Goal: Task Accomplishment & Management: Manage account settings

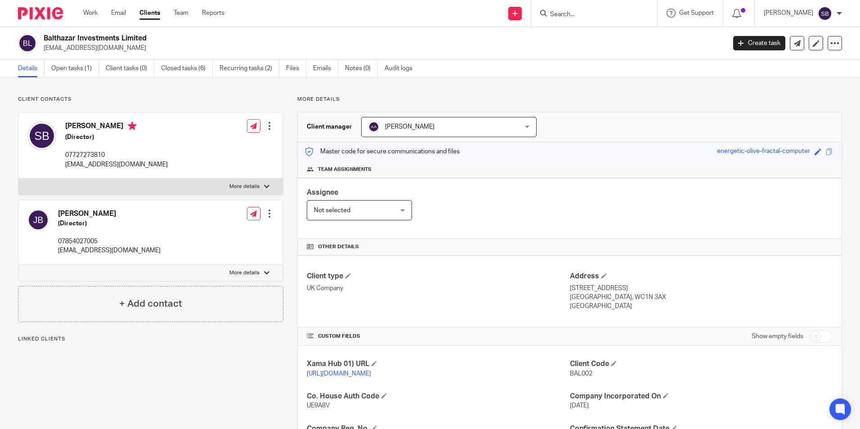
drag, startPoint x: 0, startPoint y: 0, endPoint x: 158, endPoint y: 35, distance: 161.7
click at [158, 35] on div "Balthazar Investments Limited simonjbristow@googlemail.com" at bounding box center [369, 43] width 702 height 19
copy h2 "Balthazar Investments Limited"
click at [87, 12] on link "Work" at bounding box center [90, 13] width 14 height 9
click at [74, 66] on link "Open tasks (1)" at bounding box center [75, 69] width 48 height 18
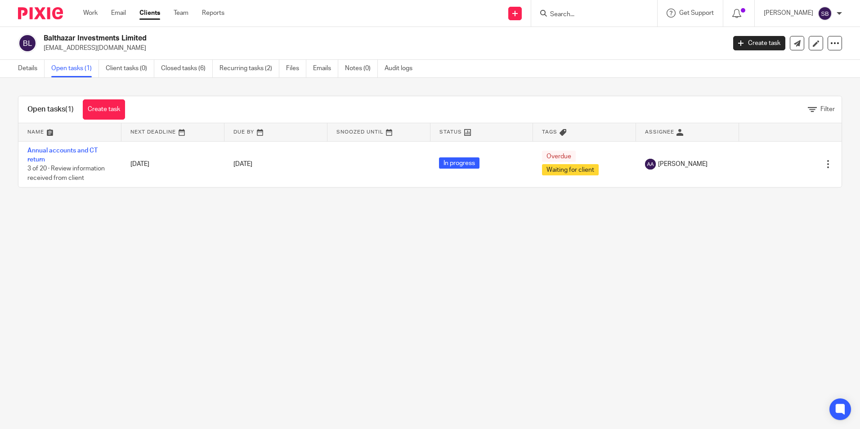
click at [63, 151] on link "Annual accounts and CT return" at bounding box center [62, 155] width 70 height 15
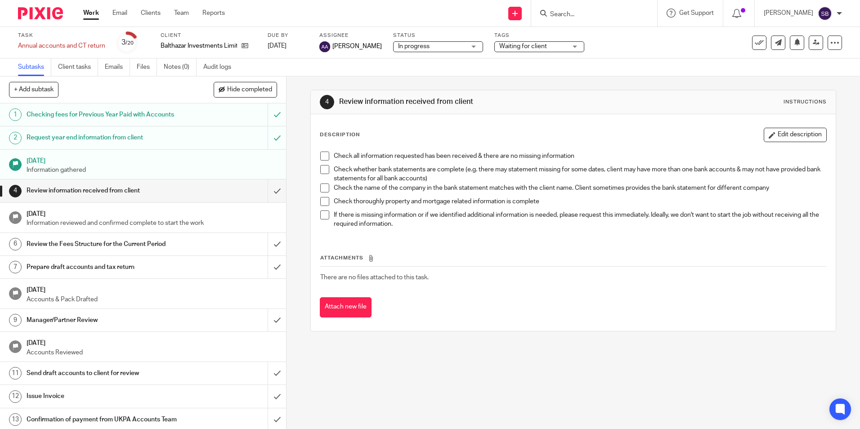
click at [540, 45] on span "Waiting for client" at bounding box center [524, 46] width 48 height 6
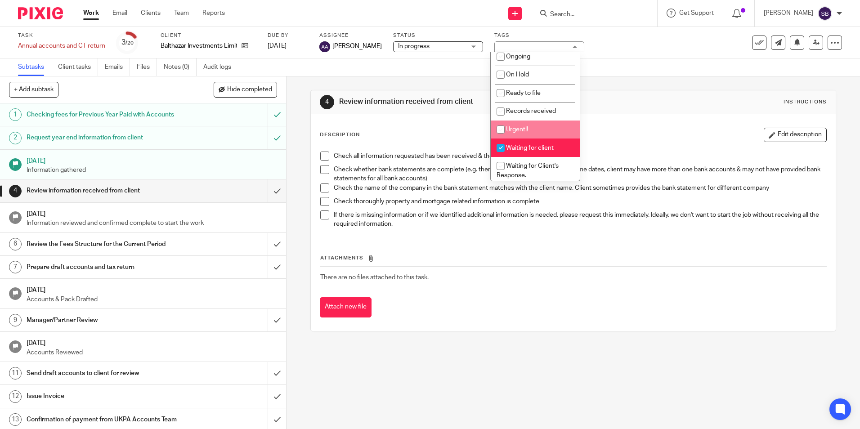
scroll to position [90, 0]
click at [526, 147] on span "Waiting for client" at bounding box center [530, 145] width 48 height 6
checkbox input "false"
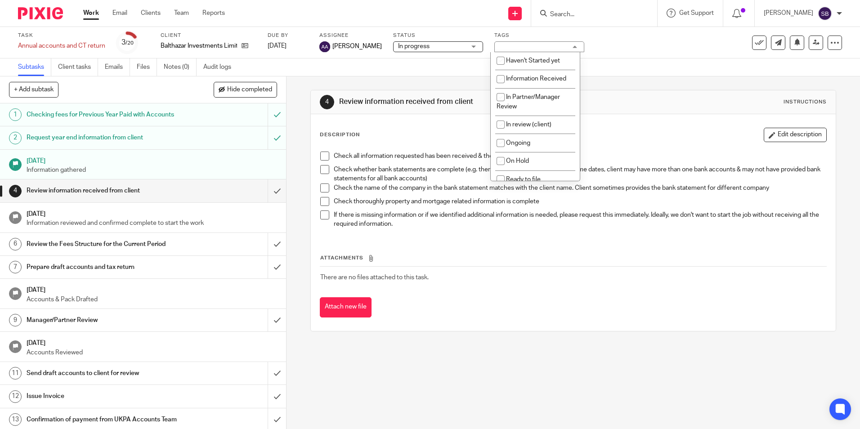
scroll to position [0, 0]
click at [524, 83] on li "Information Received" at bounding box center [535, 79] width 89 height 18
checkbox input "true"
click at [621, 68] on div "Subtasks Client tasks Emails Files Notes (0) Audit logs" at bounding box center [430, 68] width 860 height 18
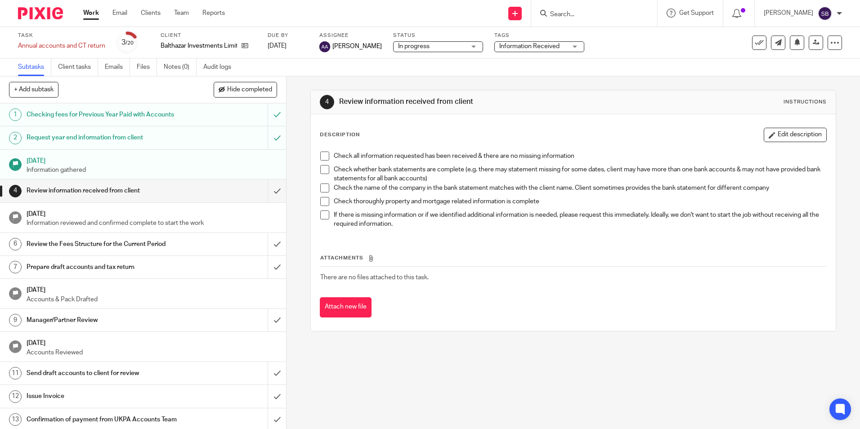
click at [430, 45] on span "In progress" at bounding box center [432, 46] width 68 height 9
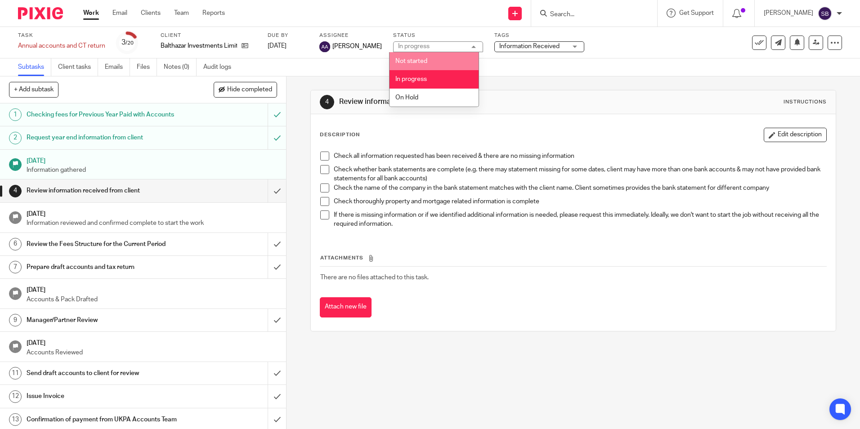
click at [523, 65] on div "Subtasks Client tasks Emails Files Notes (0) Audit logs" at bounding box center [430, 68] width 860 height 18
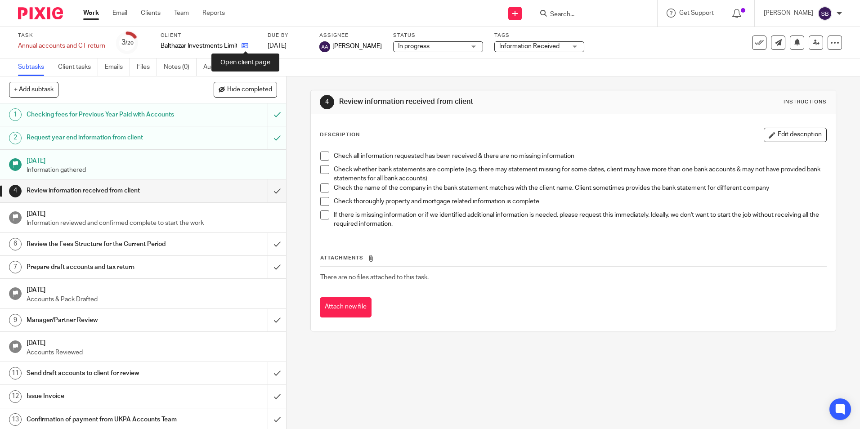
click at [244, 46] on icon at bounding box center [245, 45] width 7 height 7
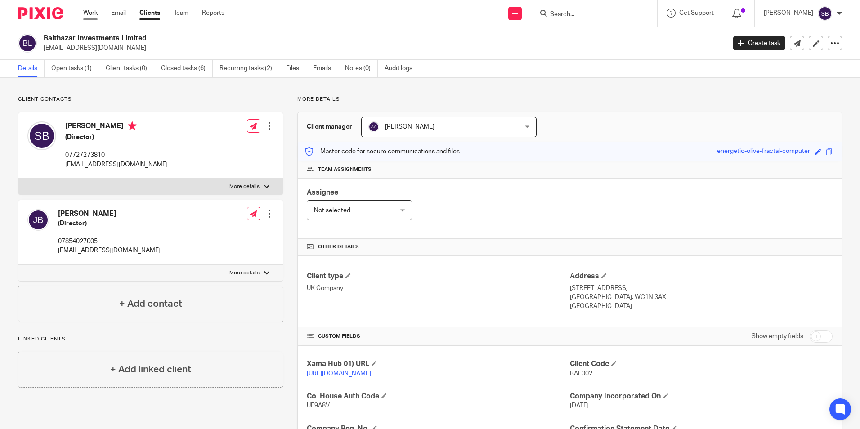
click at [94, 13] on link "Work" at bounding box center [90, 13] width 14 height 9
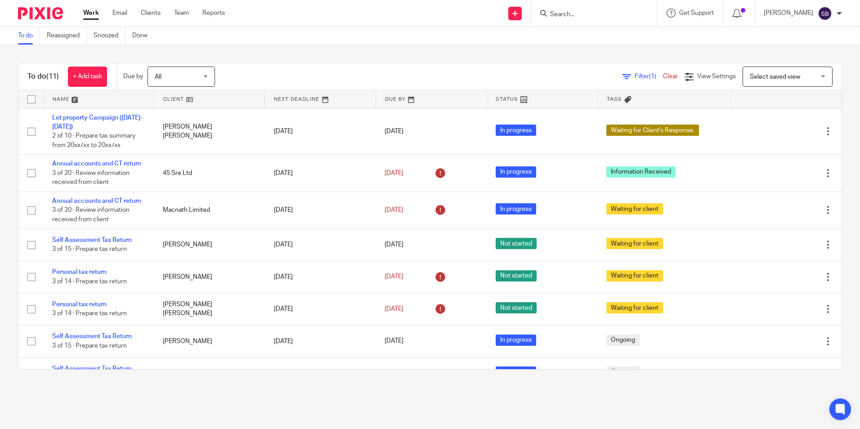
click at [608, 8] on form at bounding box center [597, 13] width 96 height 11
click at [600, 18] on input "Search" at bounding box center [589, 15] width 81 height 8
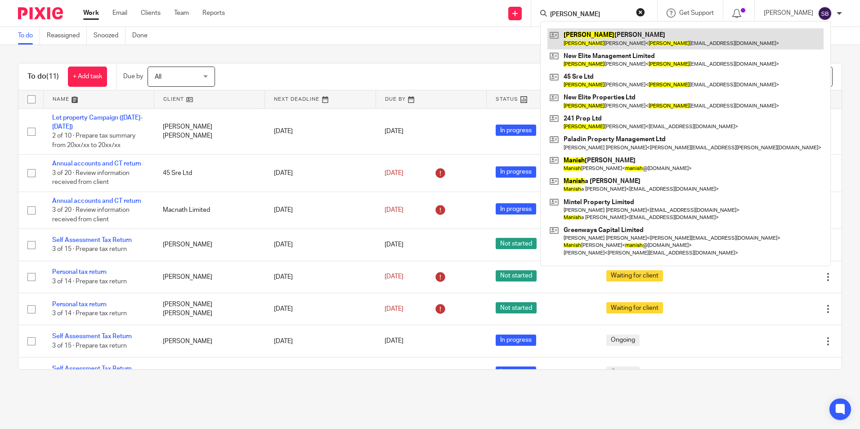
type input "monish"
click at [630, 41] on link at bounding box center [686, 38] width 276 height 21
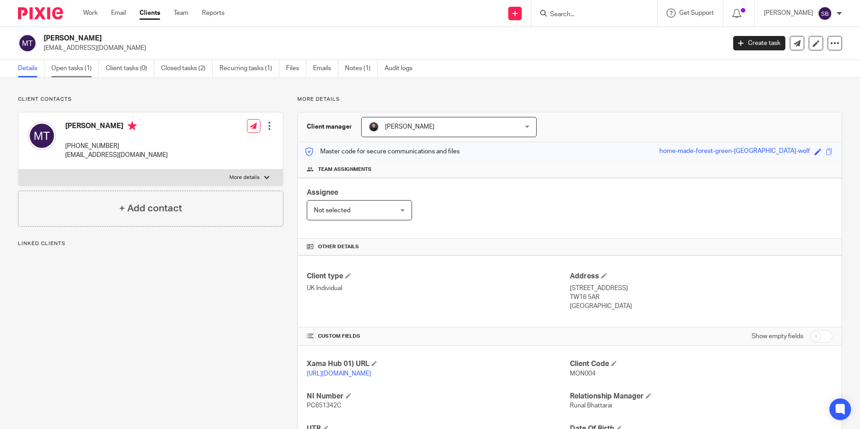
click at [80, 73] on link "Open tasks (1)" at bounding box center [75, 69] width 48 height 18
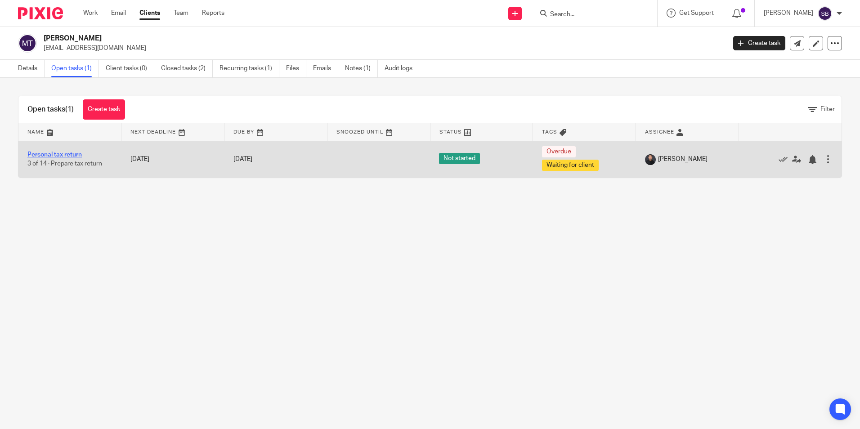
click at [77, 154] on link "Personal tax return" at bounding box center [54, 155] width 54 height 6
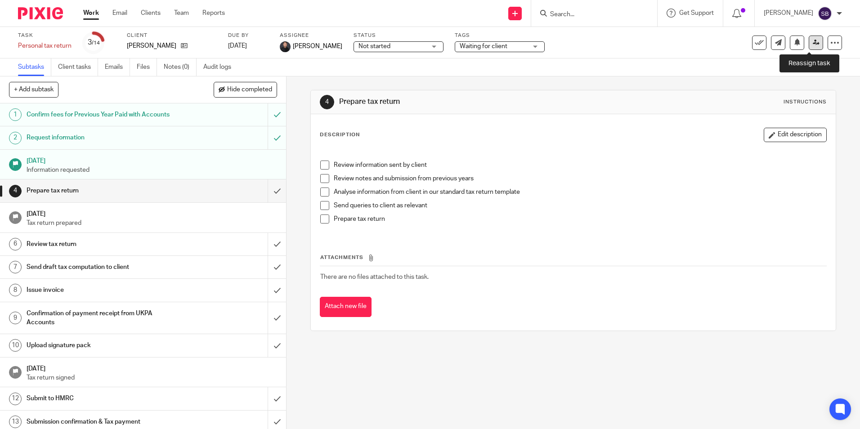
click at [813, 45] on icon at bounding box center [816, 42] width 7 height 7
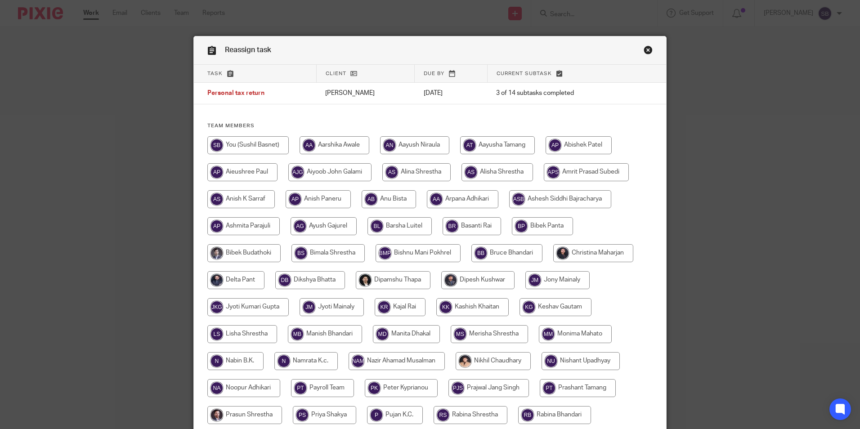
click at [644, 50] on link "Close this dialog window" at bounding box center [648, 51] width 9 height 12
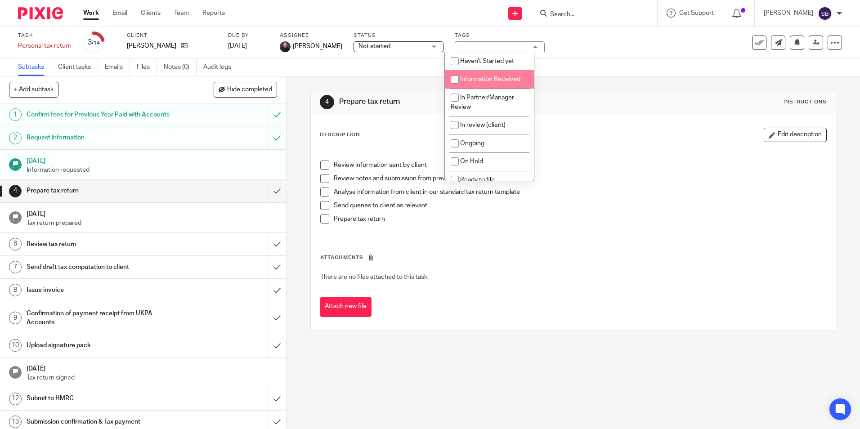
click at [473, 79] on span "Information Received" at bounding box center [490, 79] width 60 height 6
checkbox input "true"
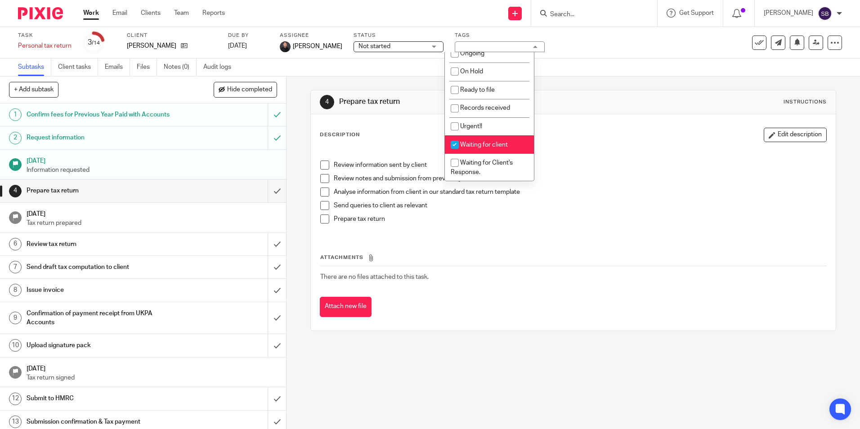
click at [492, 144] on span "Waiting for client" at bounding box center [484, 145] width 48 height 6
checkbox input "false"
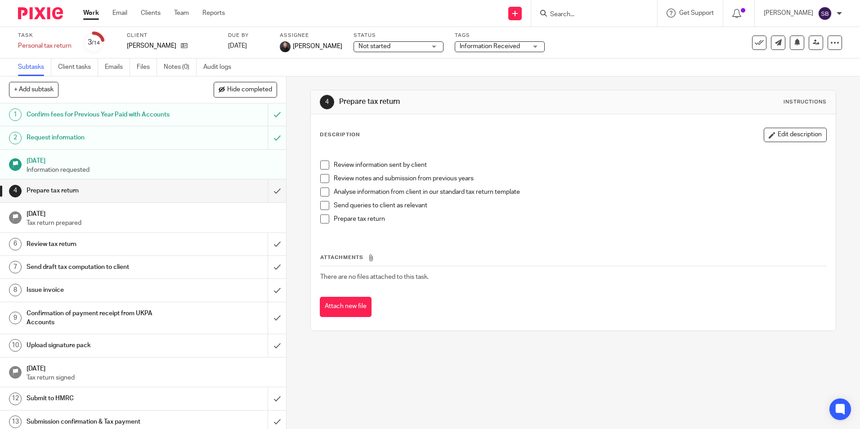
click at [547, 75] on div "Subtasks Client tasks Emails Files Notes (0) Audit logs" at bounding box center [430, 68] width 860 height 18
click at [362, 50] on span "Not started" at bounding box center [393, 46] width 68 height 9
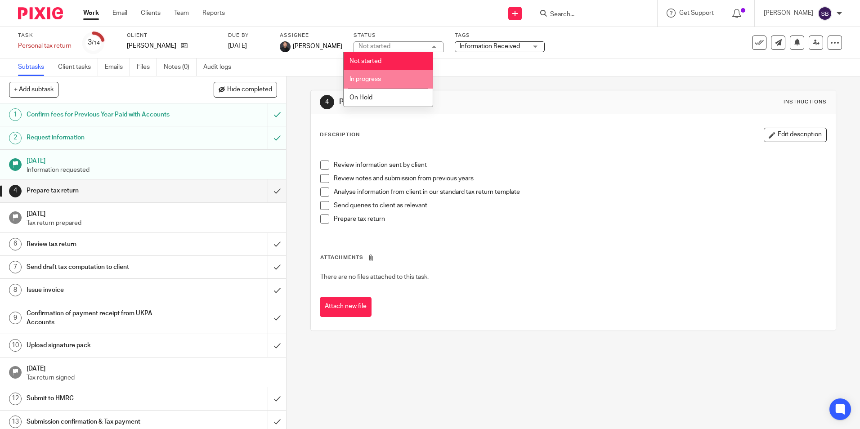
click at [362, 78] on span "In progress" at bounding box center [366, 79] width 32 height 6
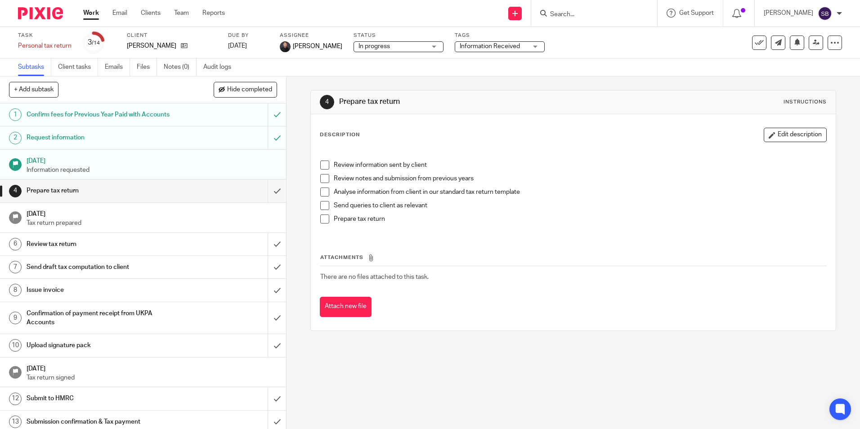
click at [458, 64] on div "Subtasks Client tasks Emails Files Notes (0) Audit logs" at bounding box center [430, 68] width 860 height 18
click at [813, 41] on icon at bounding box center [816, 42] width 7 height 7
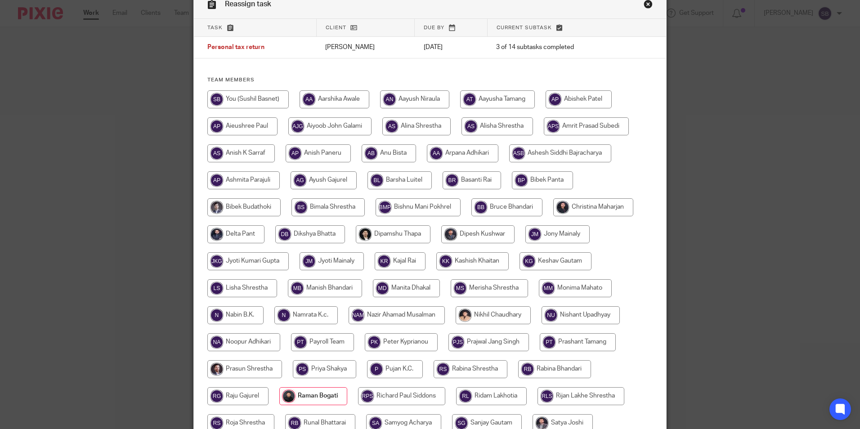
scroll to position [45, 0]
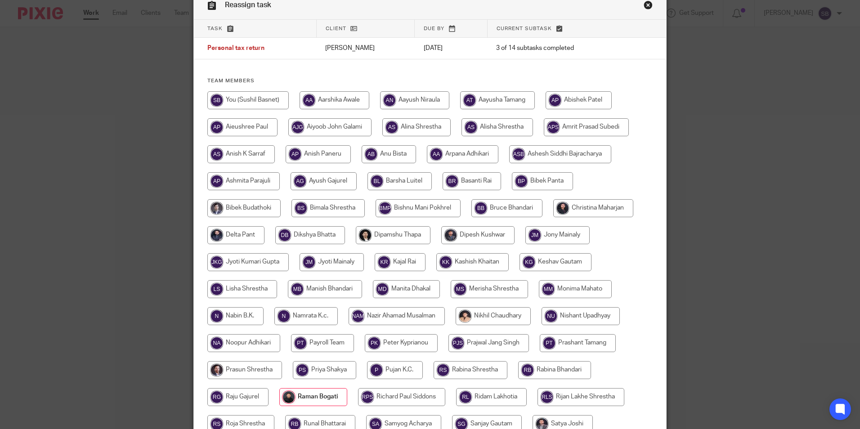
click at [240, 99] on input "radio" at bounding box center [247, 100] width 81 height 18
radio input "true"
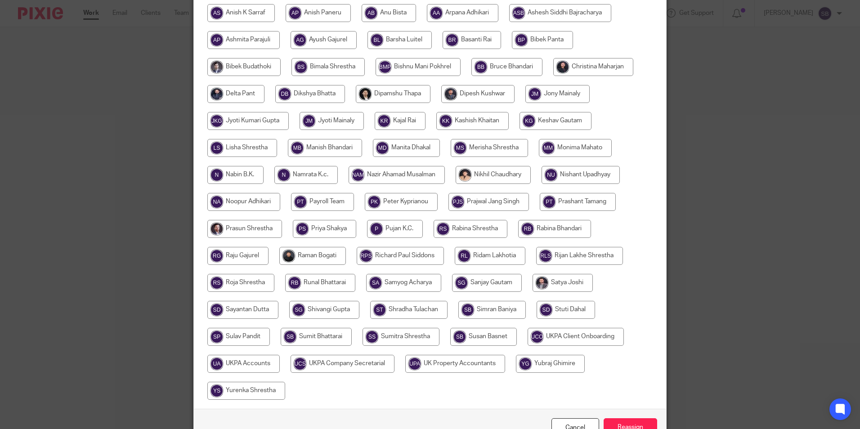
scroll to position [225, 0]
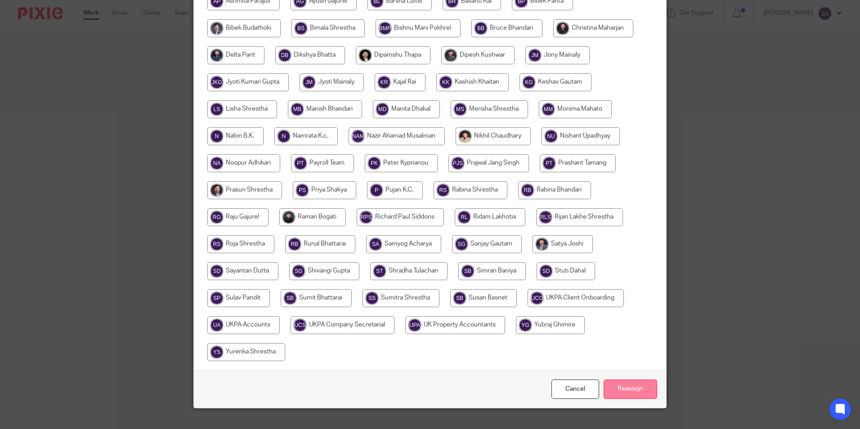
click at [621, 388] on input "Reassign" at bounding box center [631, 389] width 54 height 19
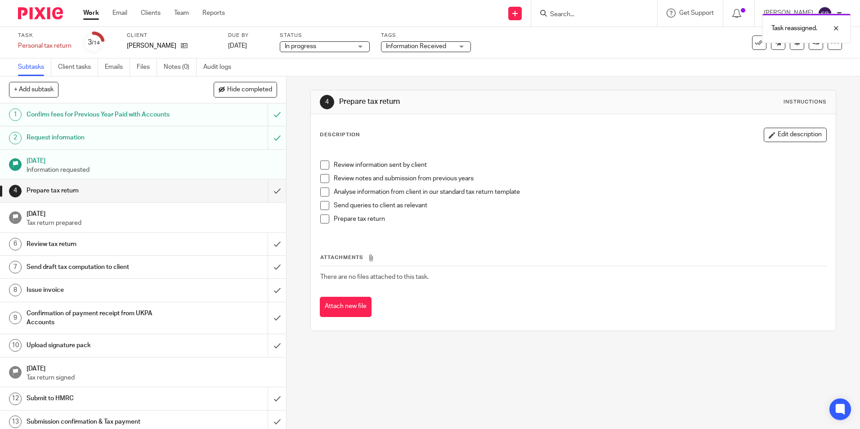
click at [90, 13] on link "Work" at bounding box center [91, 13] width 16 height 9
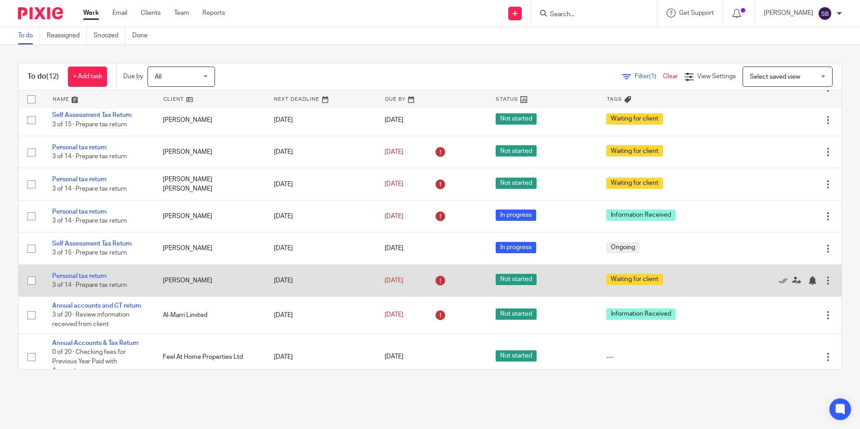
scroll to position [168, 0]
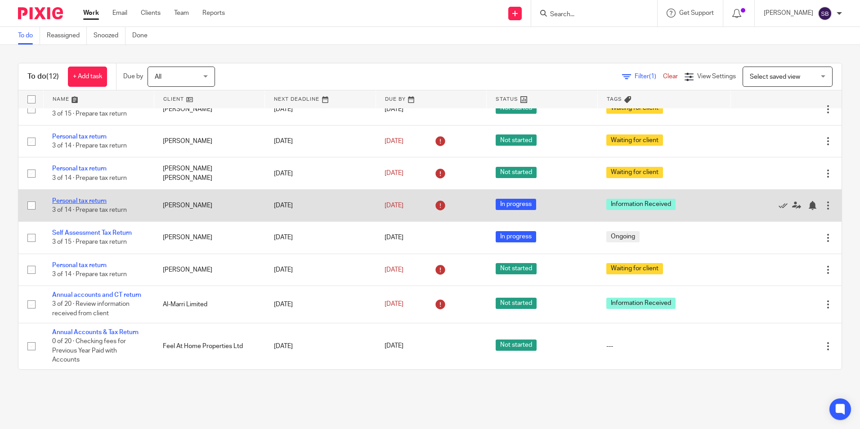
click at [83, 201] on link "Personal tax return" at bounding box center [79, 201] width 54 height 6
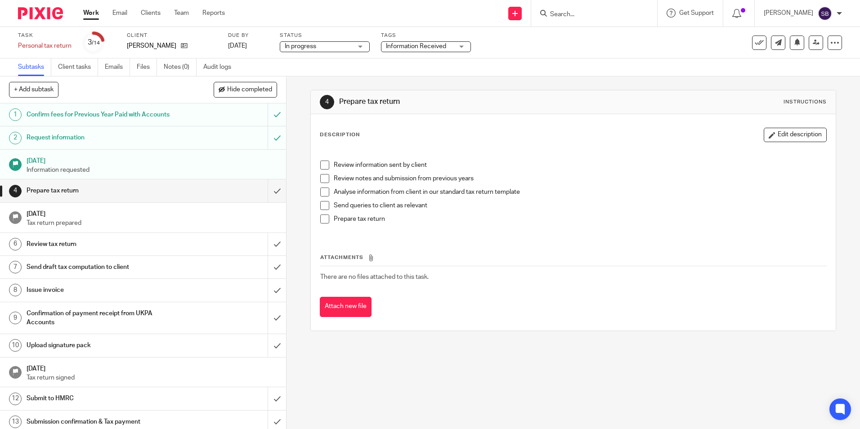
click at [441, 44] on span "Information Received" at bounding box center [416, 46] width 60 height 6
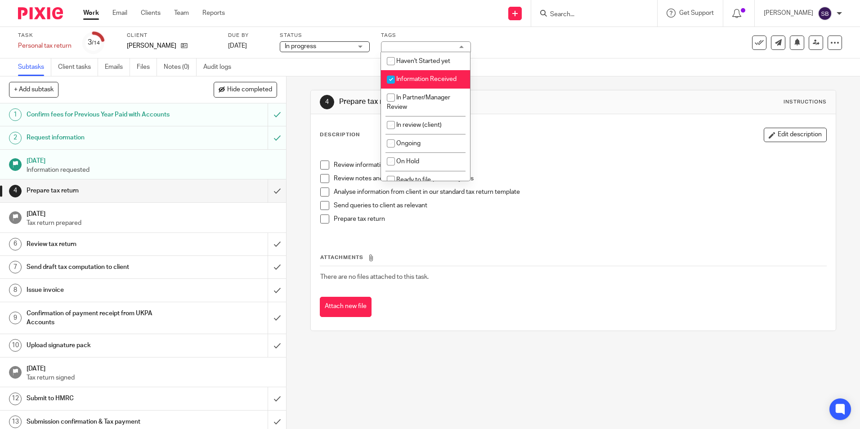
click at [413, 79] on span "Information Received" at bounding box center [426, 79] width 60 height 6
checkbox input "false"
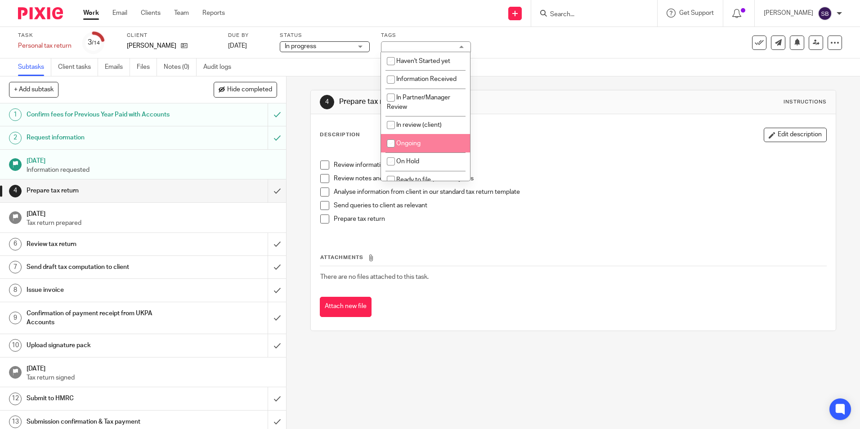
click at [423, 141] on li "Ongoing" at bounding box center [425, 143] width 89 height 18
checkbox input "true"
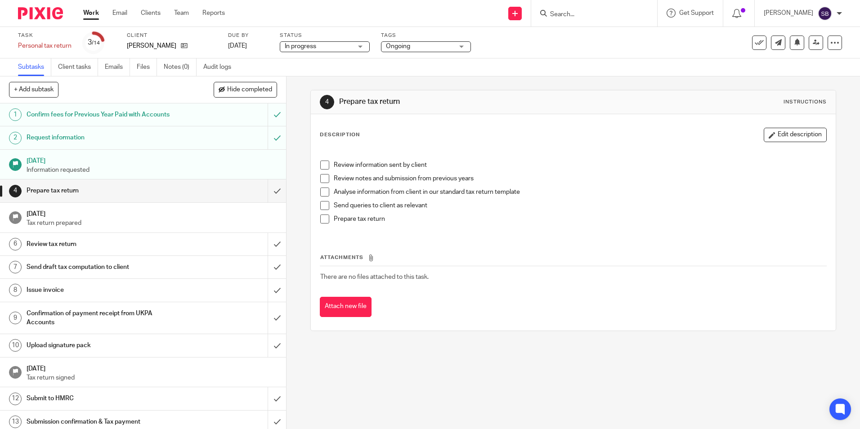
click at [520, 76] on div "Subtasks Client tasks Emails Files Notes (0) Audit logs" at bounding box center [430, 68] width 860 height 18
click at [93, 13] on link "Work" at bounding box center [91, 13] width 16 height 9
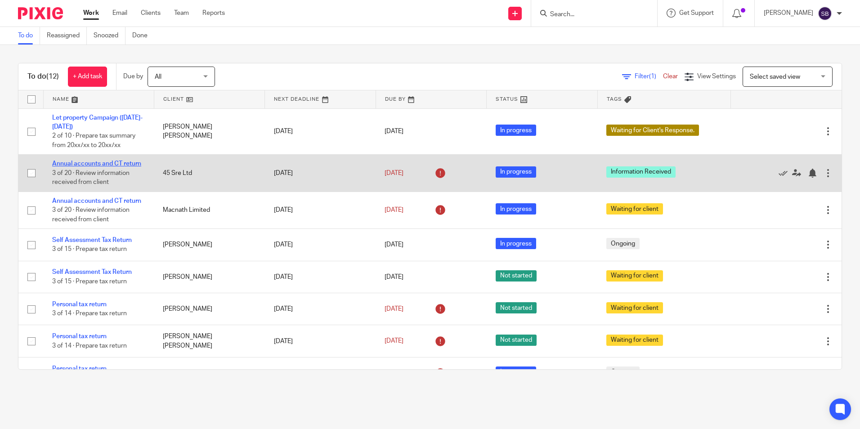
click at [105, 162] on link "Annual accounts and CT return" at bounding box center [96, 164] width 89 height 6
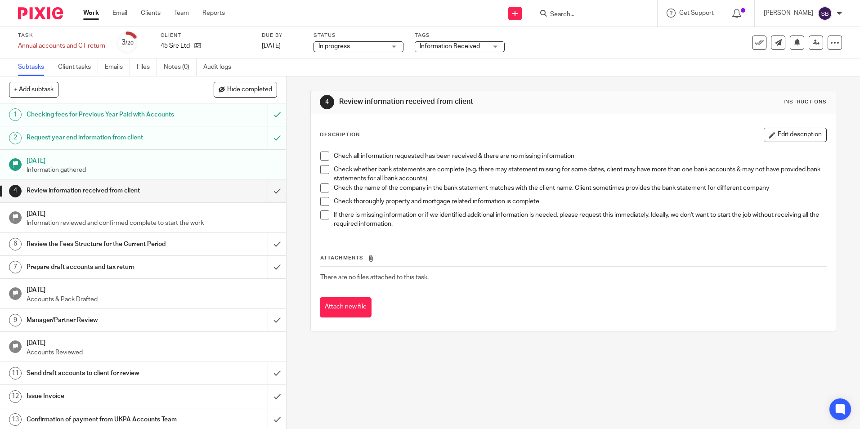
click at [470, 42] on span "Information Received" at bounding box center [454, 46] width 68 height 9
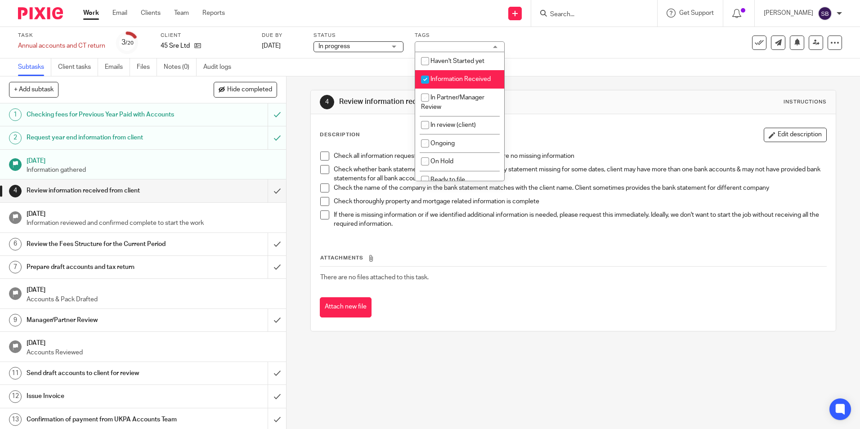
drag, startPoint x: 457, startPoint y: 79, endPoint x: 455, endPoint y: 88, distance: 8.7
click at [458, 79] on span "Information Received" at bounding box center [461, 79] width 60 height 6
checkbox input "false"
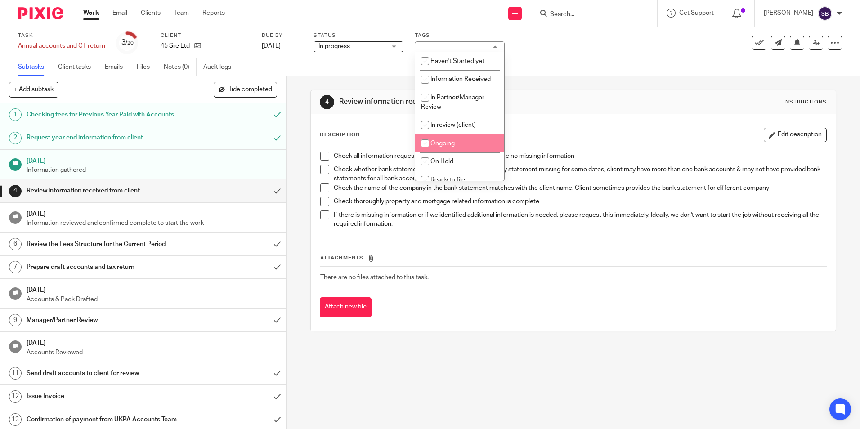
click at [450, 142] on span "Ongoing" at bounding box center [443, 143] width 24 height 6
checkbox input "true"
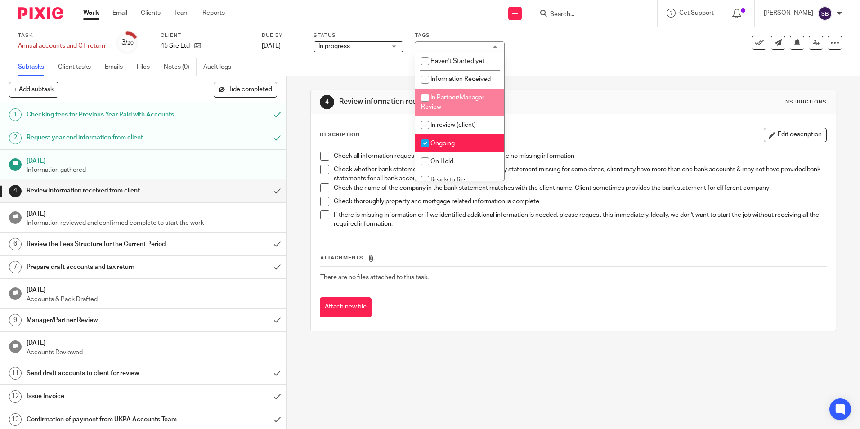
click at [555, 78] on div "4 Review information received from client Instructions Description Edit descrip…" at bounding box center [574, 211] width 526 height 269
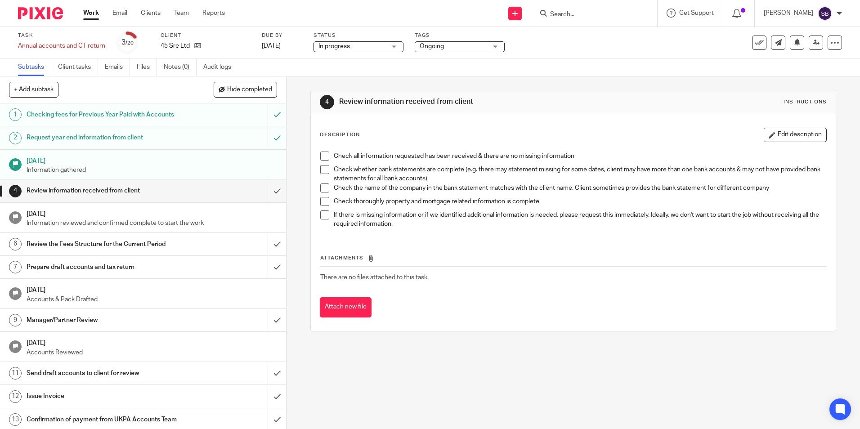
click at [88, 16] on link "Work" at bounding box center [91, 13] width 16 height 9
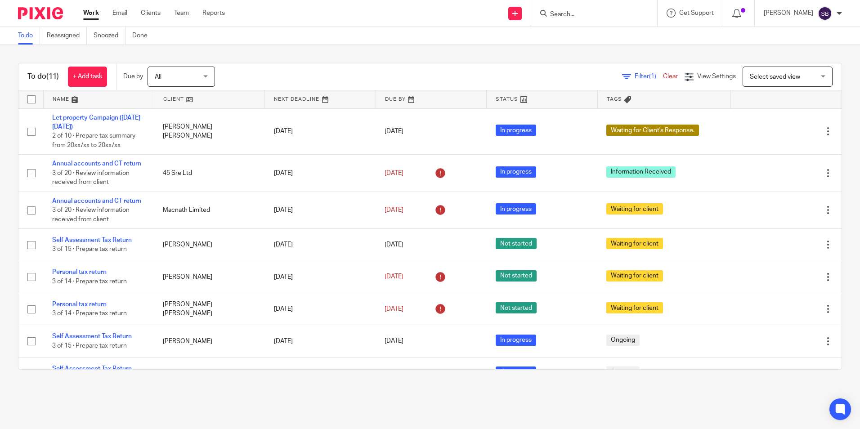
click at [677, 388] on main "To do Reassigned Snoozed Done To do (11) + Add task Due by All All [DATE] [DATE…" at bounding box center [430, 214] width 860 height 429
